Goal: Task Accomplishment & Management: Manage account settings

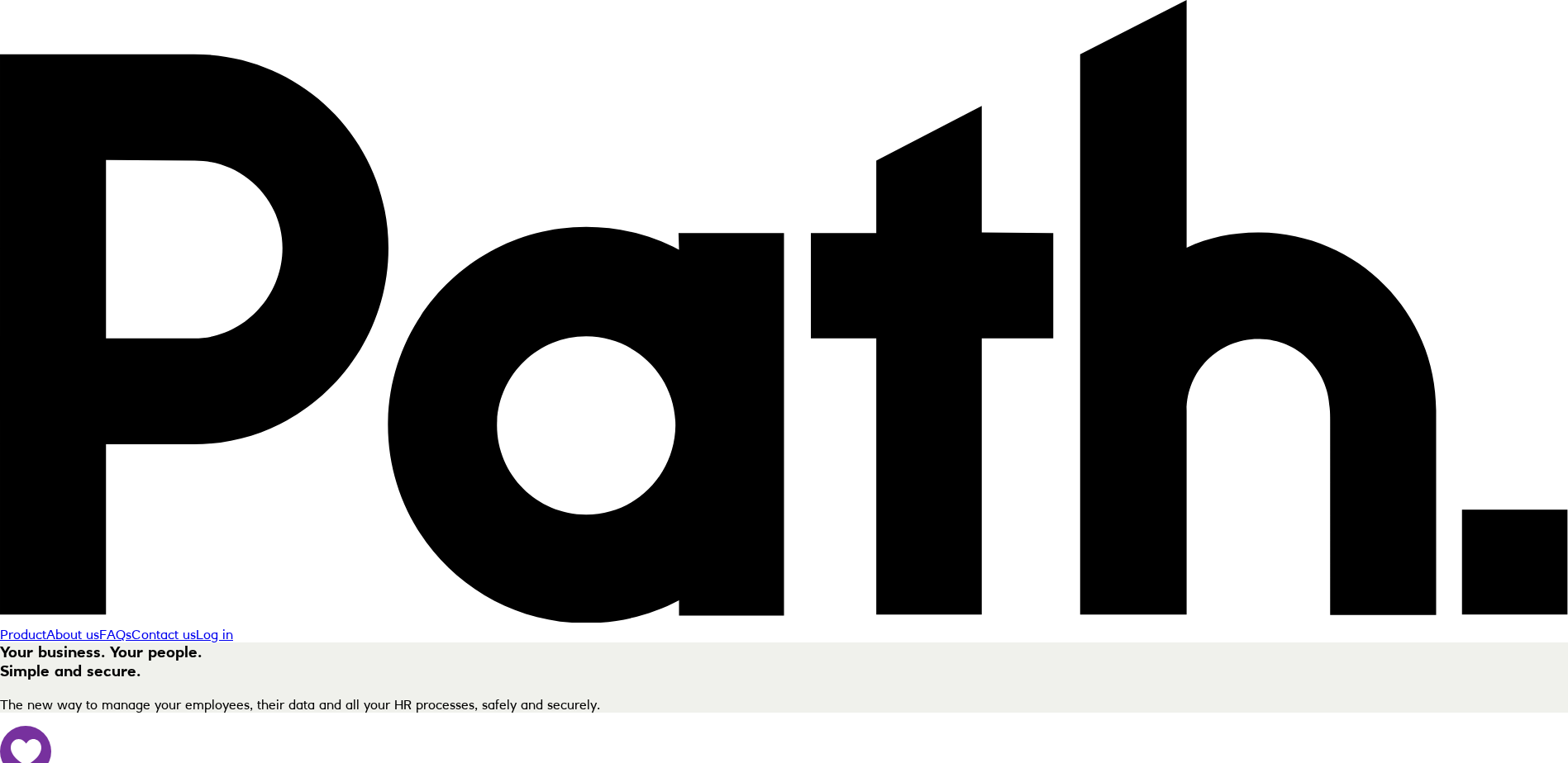
click at [233, 626] on link "Log in" at bounding box center [215, 634] width 37 height 17
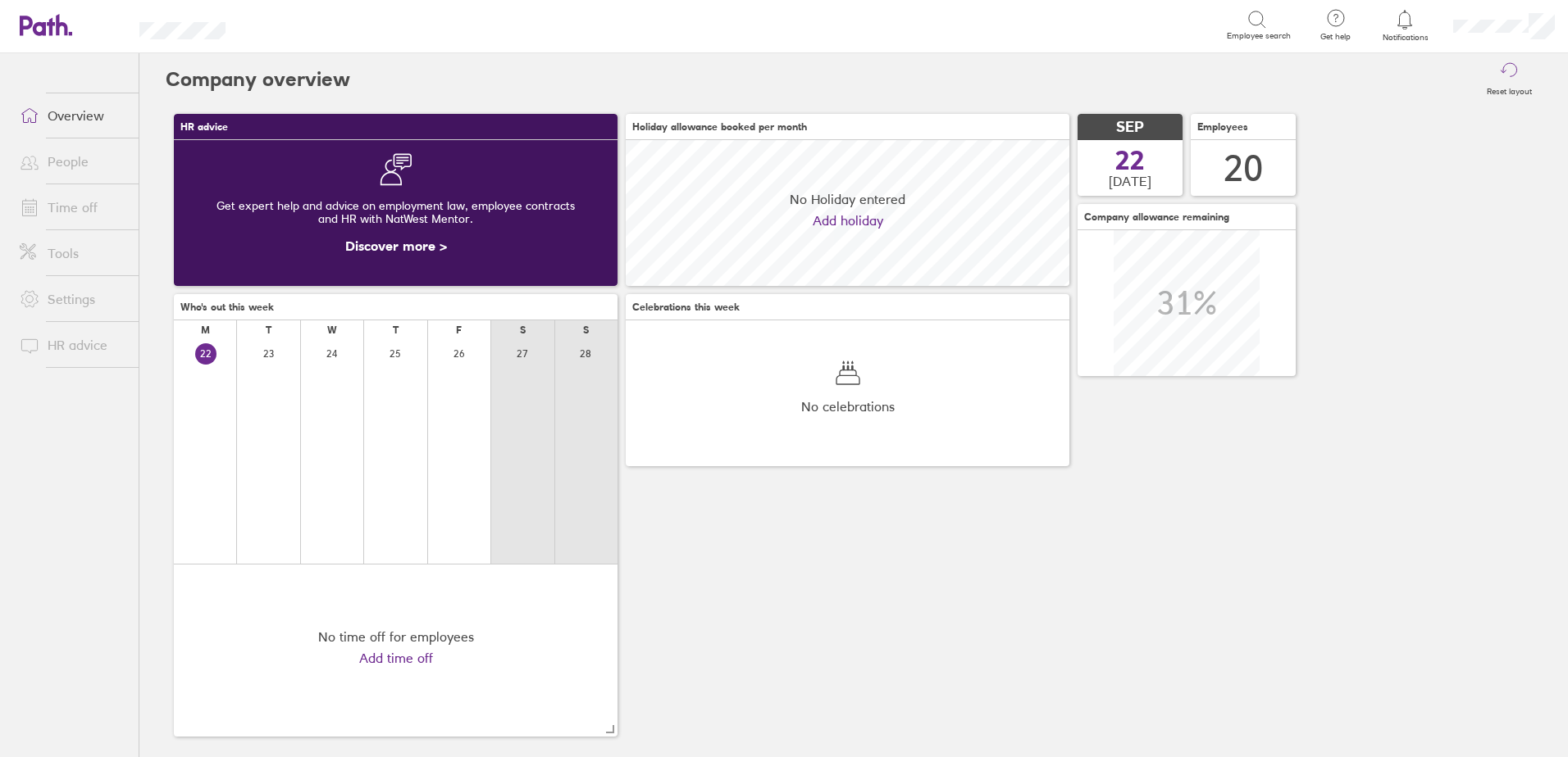
scroll to position [146, 443]
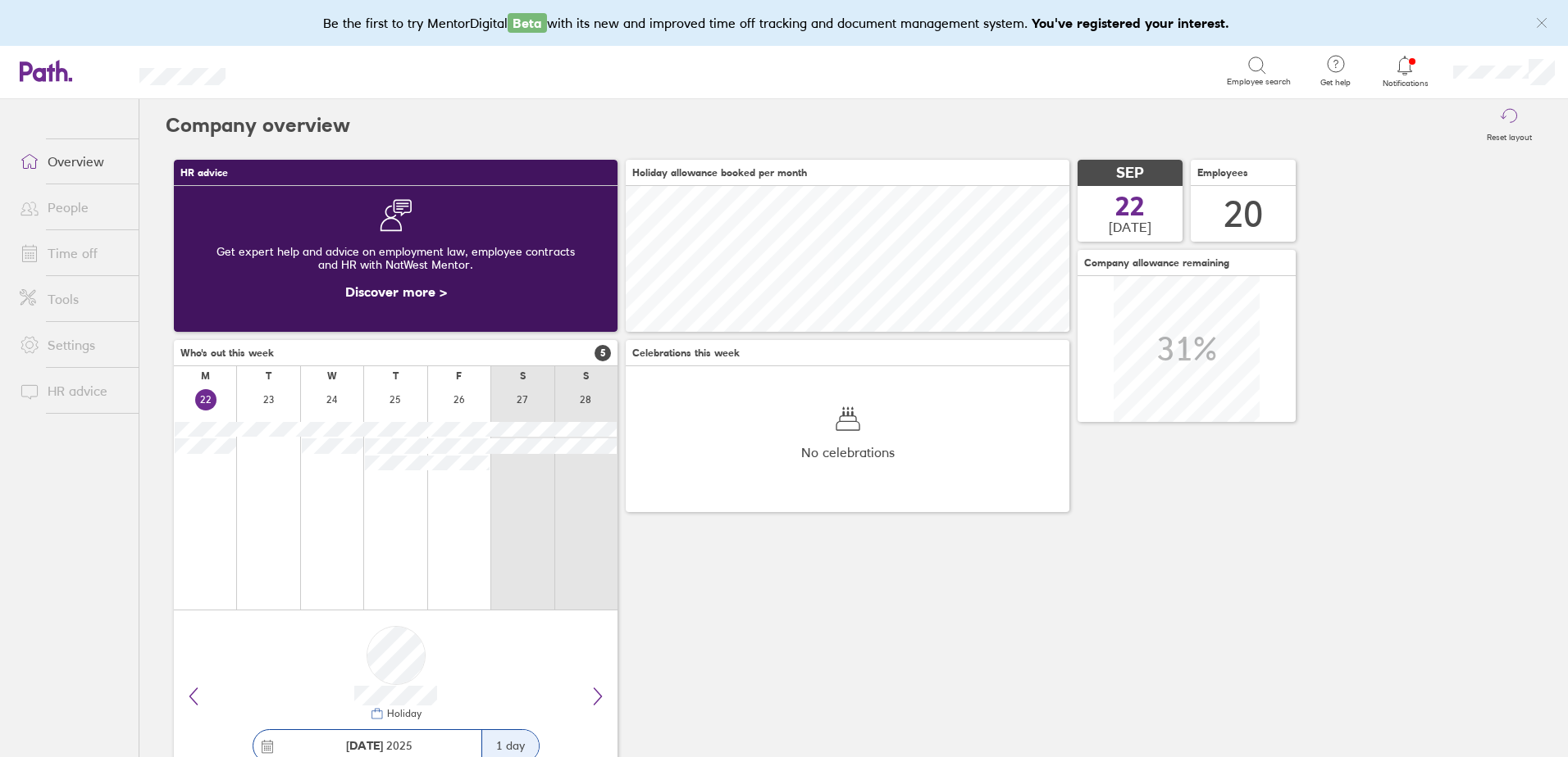
click at [71, 259] on link "Time off" at bounding box center [73, 254] width 132 height 33
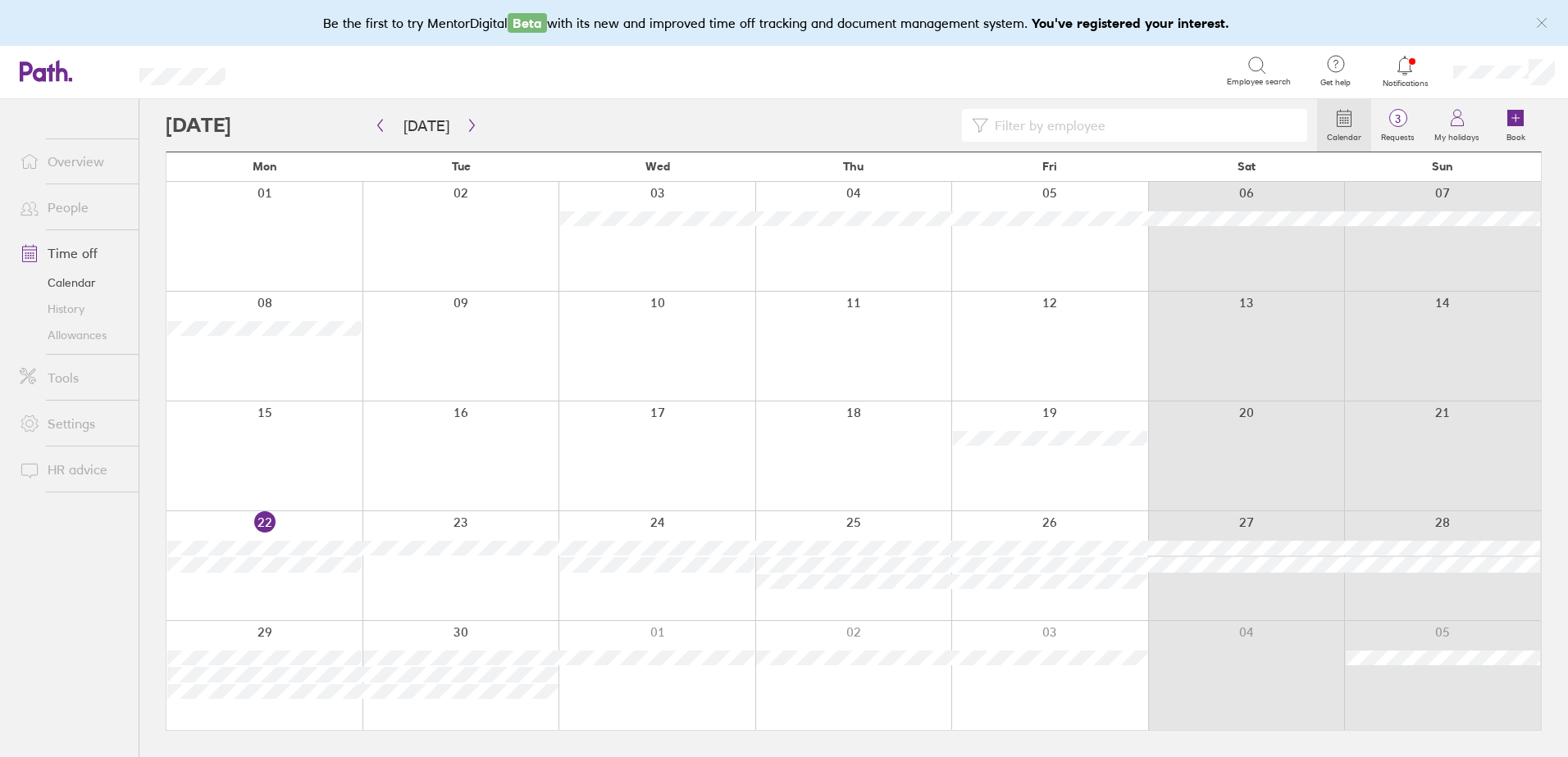
click at [67, 329] on link "Allowances" at bounding box center [73, 335] width 132 height 26
